Goal: Task Accomplishment & Management: Use online tool/utility

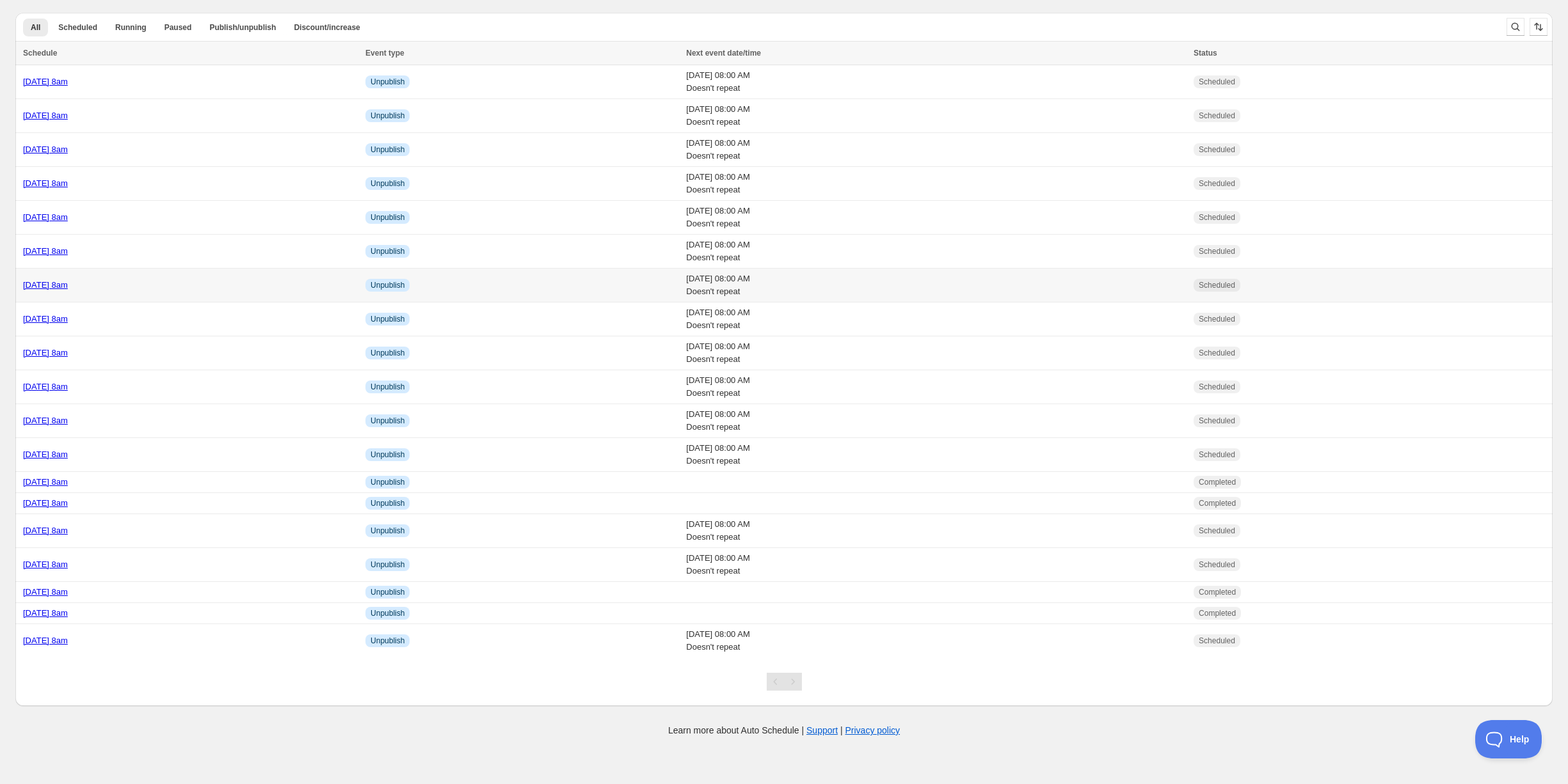
click at [157, 284] on div "[DATE] 8am" at bounding box center [190, 285] width 334 height 12
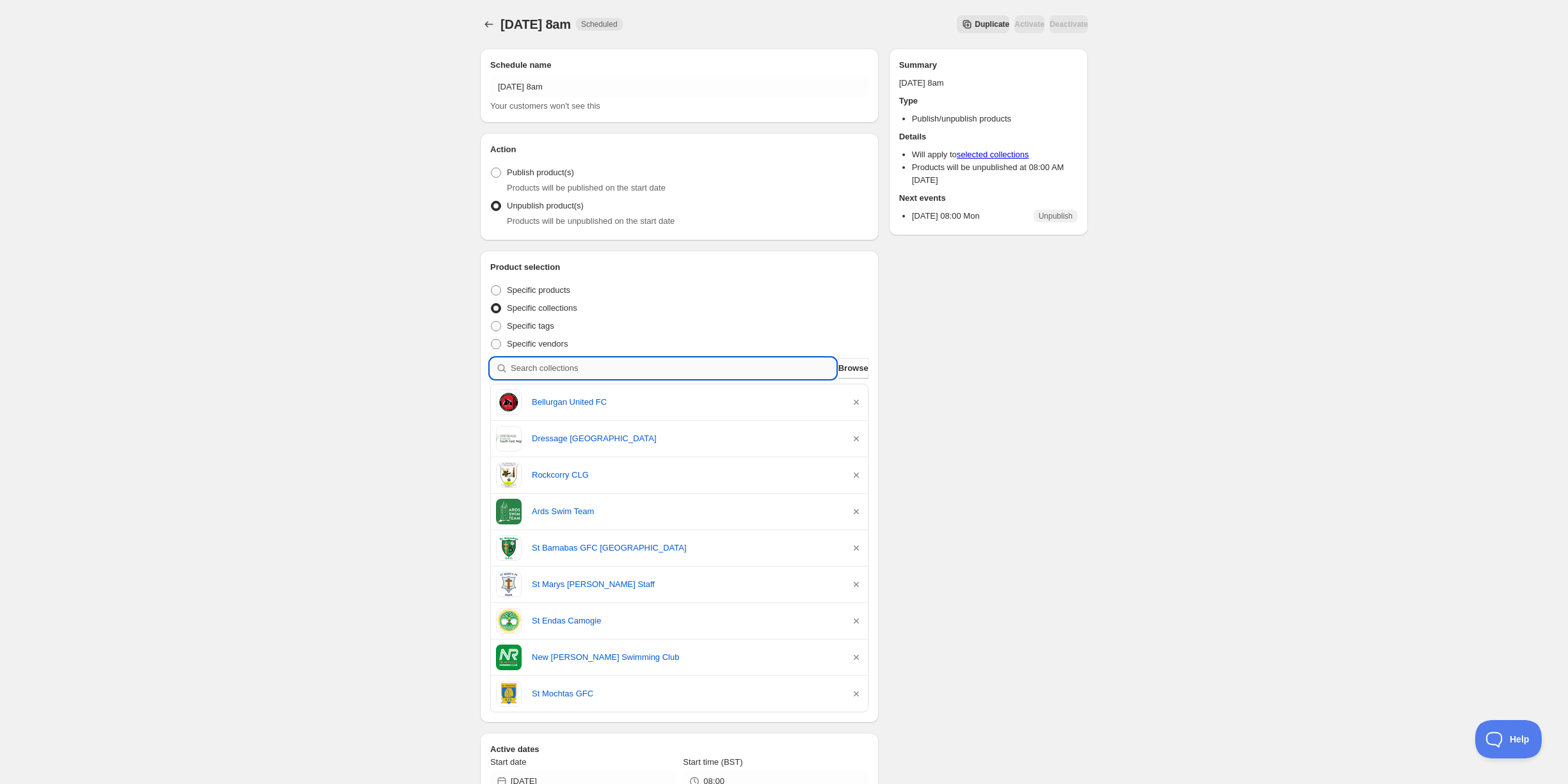
click at [557, 371] on input "search" at bounding box center [673, 369] width 325 height 20
type input "a"
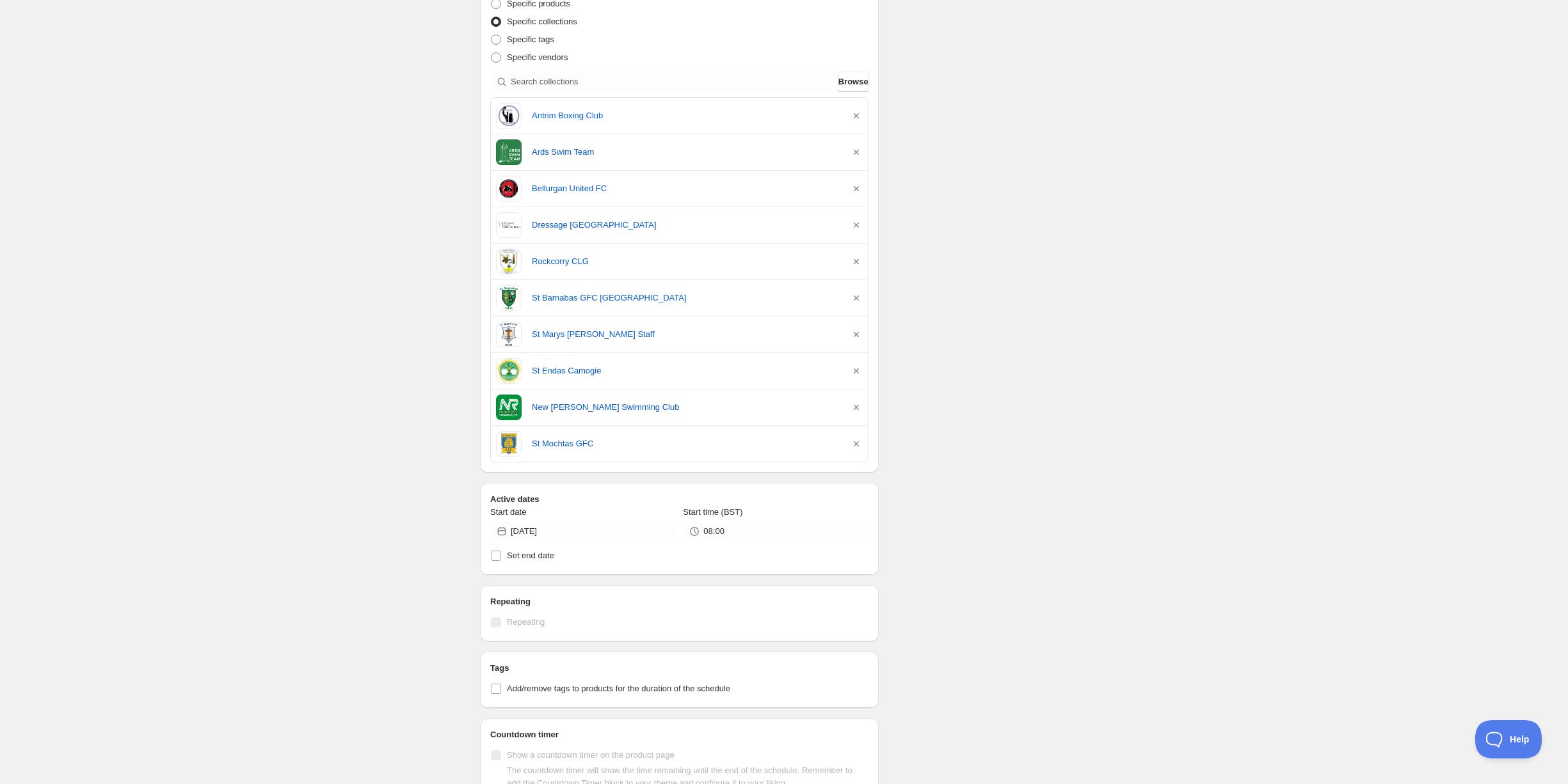
scroll to position [302, 0]
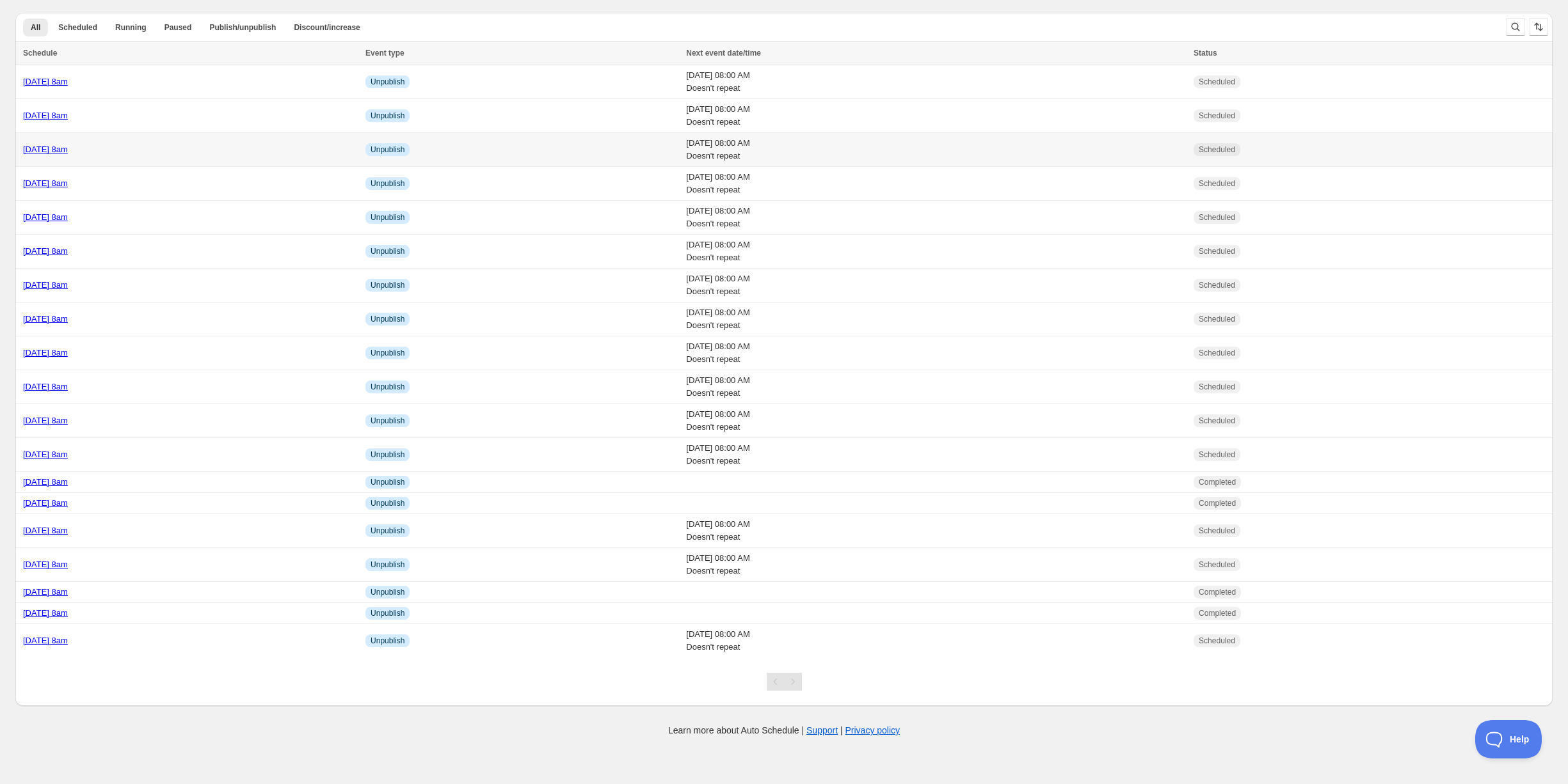
click at [155, 151] on div "Friday 17th October @ 8am" at bounding box center [190, 149] width 334 height 12
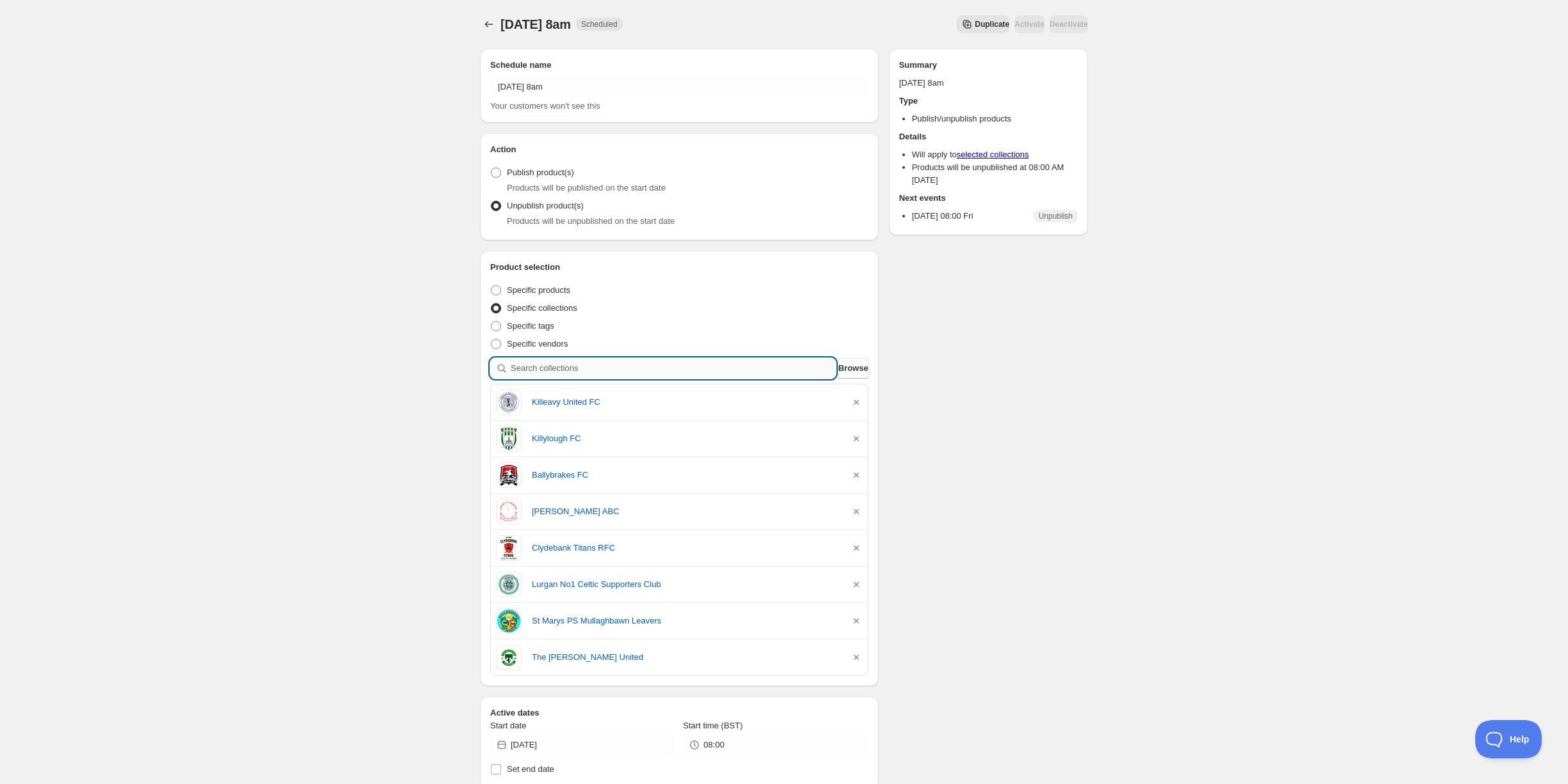
click at [553, 368] on input "search" at bounding box center [673, 369] width 325 height 20
type input "b"
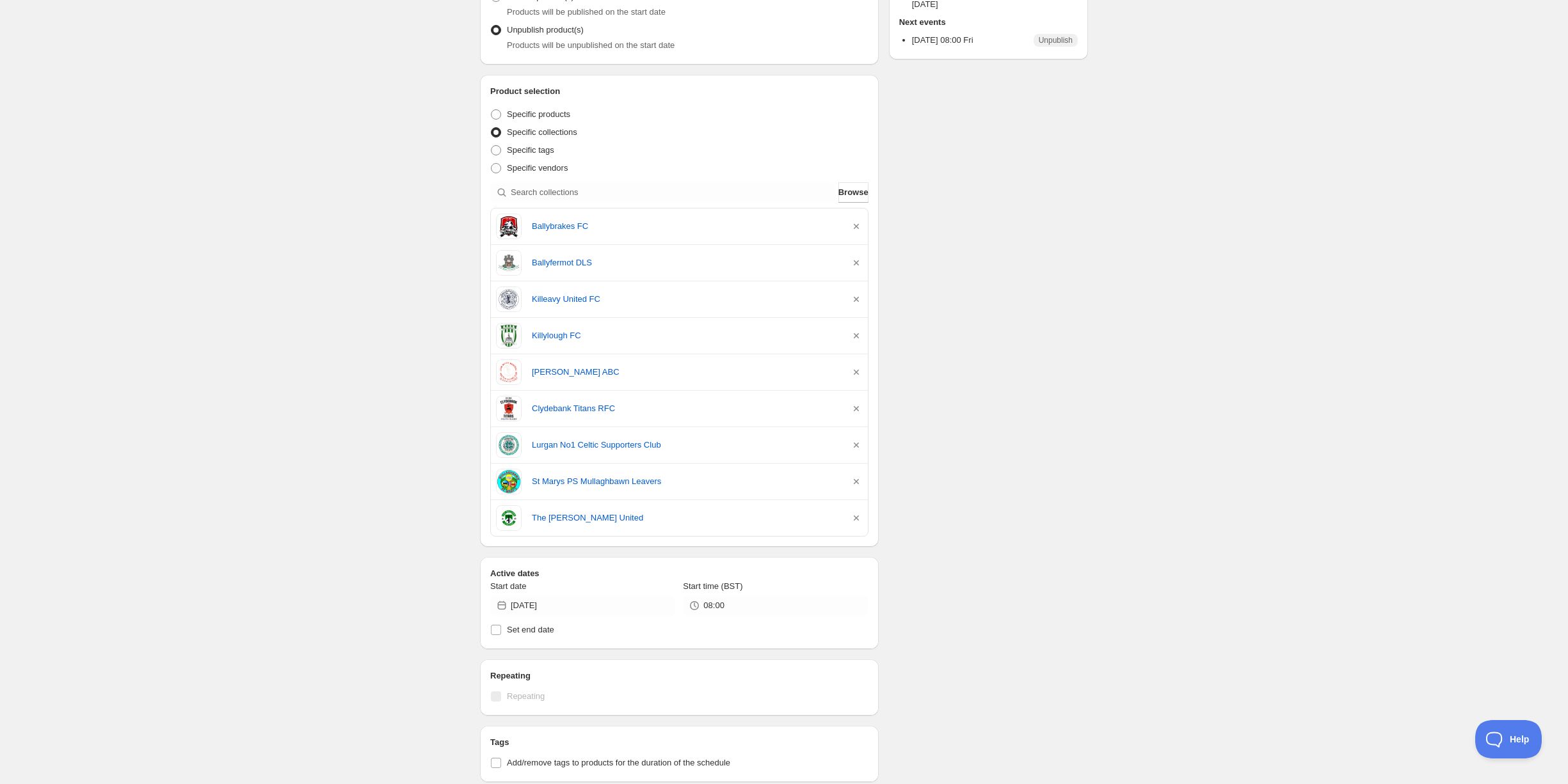
scroll to position [176, 0]
